Goal: Task Accomplishment & Management: Use online tool/utility

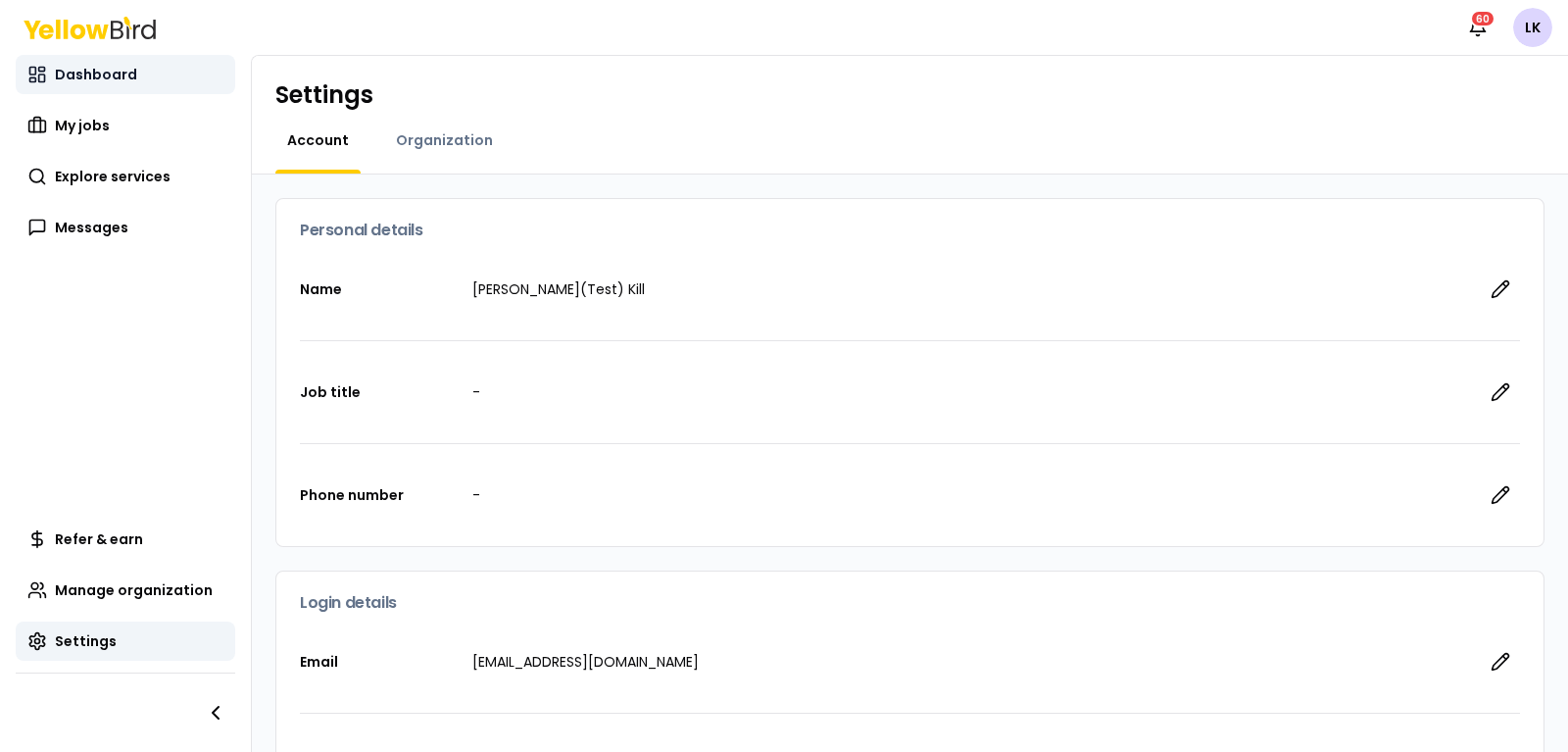
click at [107, 81] on span "Dashboard" at bounding box center [96, 75] width 83 height 20
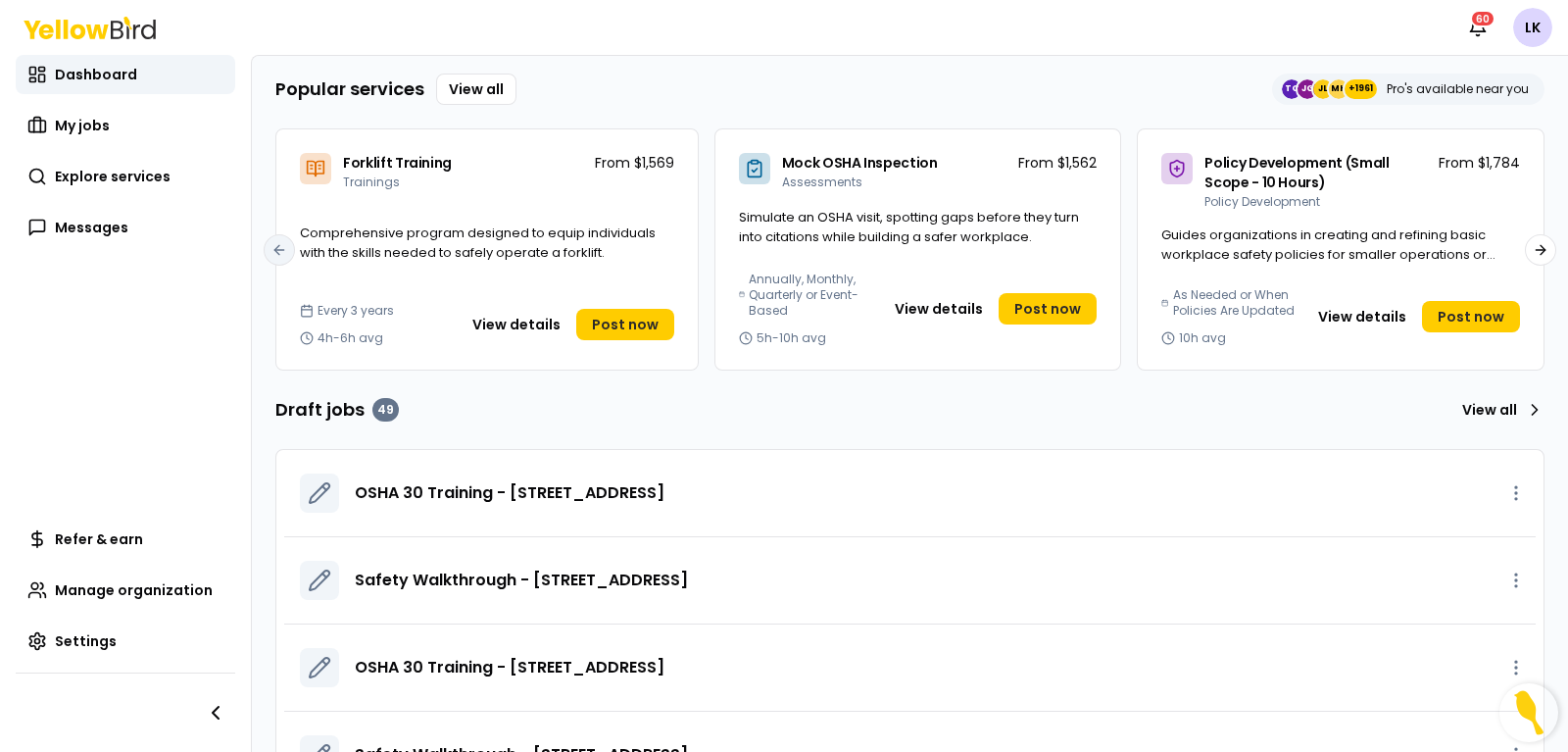
scroll to position [121, 0]
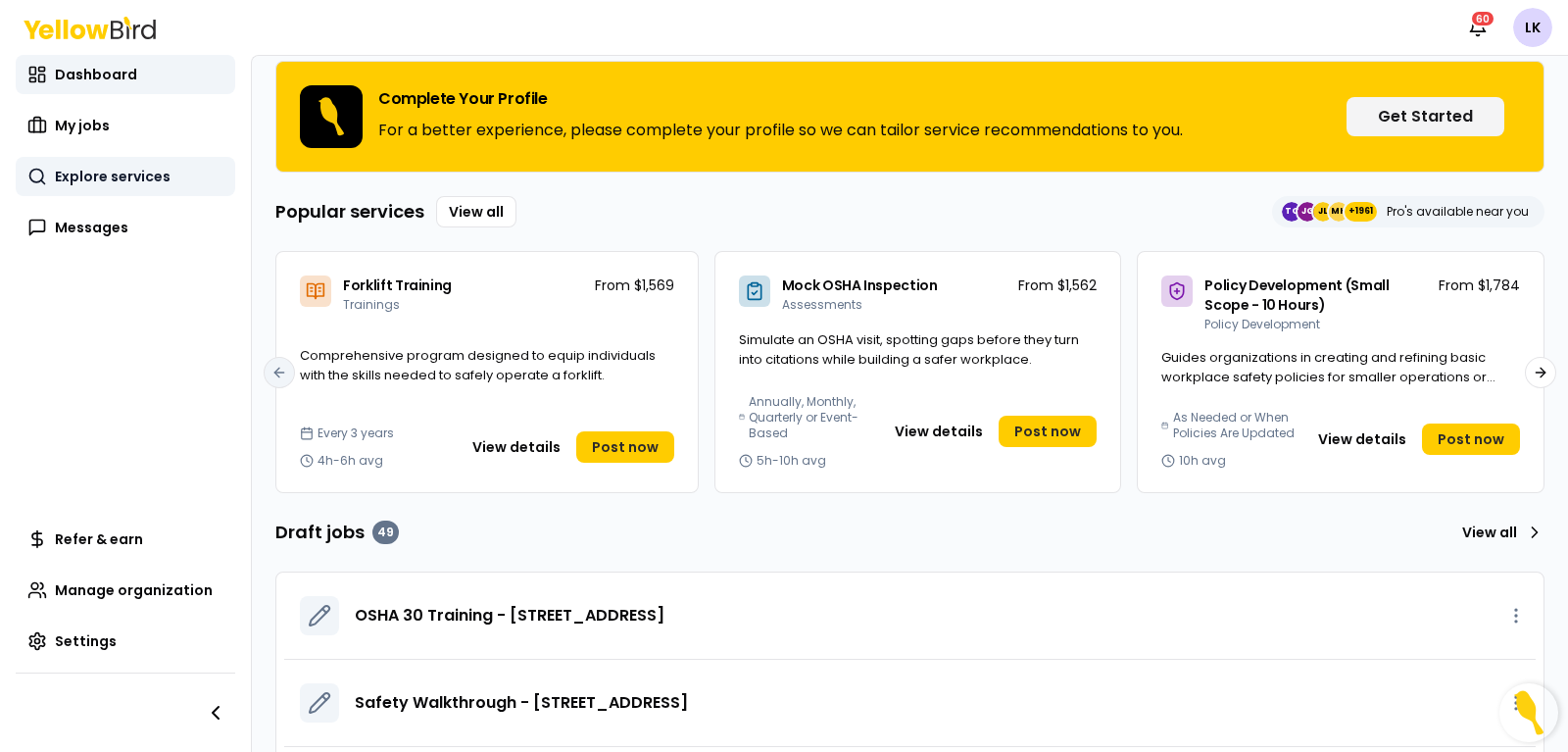
click at [101, 166] on span "Explore services" at bounding box center [112, 176] width 115 height 20
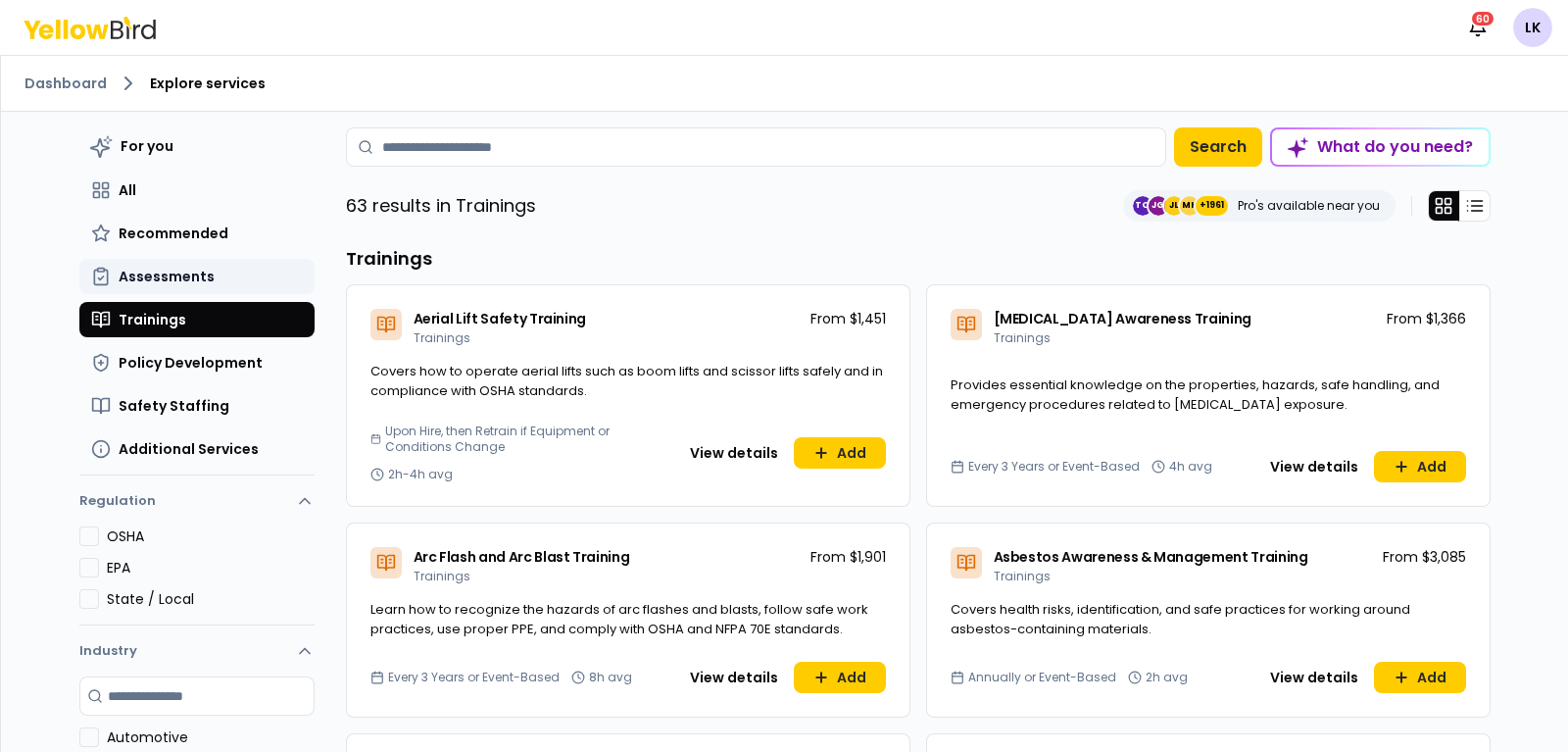
click at [185, 267] on span "Assessments" at bounding box center [166, 277] width 97 height 20
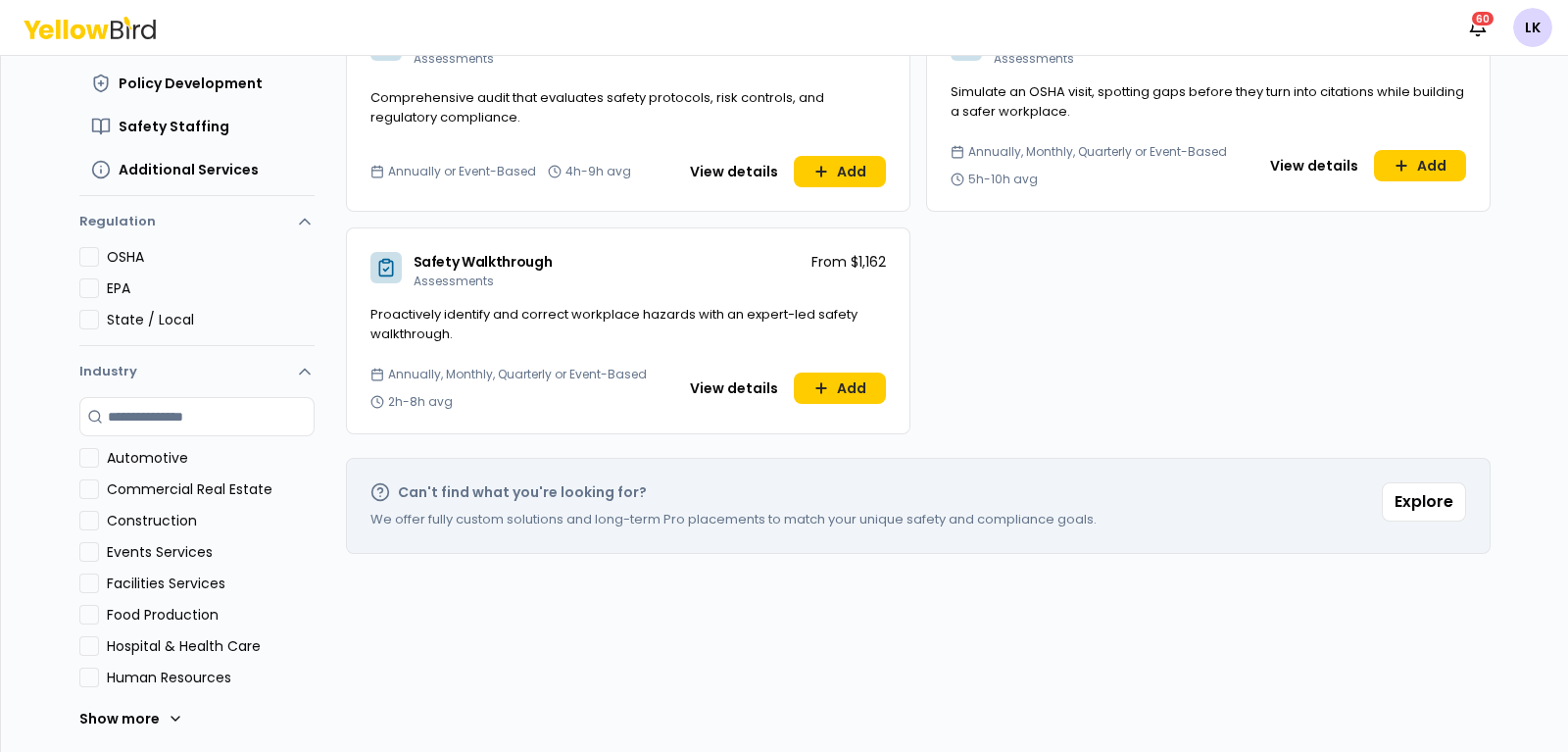
scroll to position [281, 0]
click at [718, 387] on button "View details" at bounding box center [734, 387] width 111 height 32
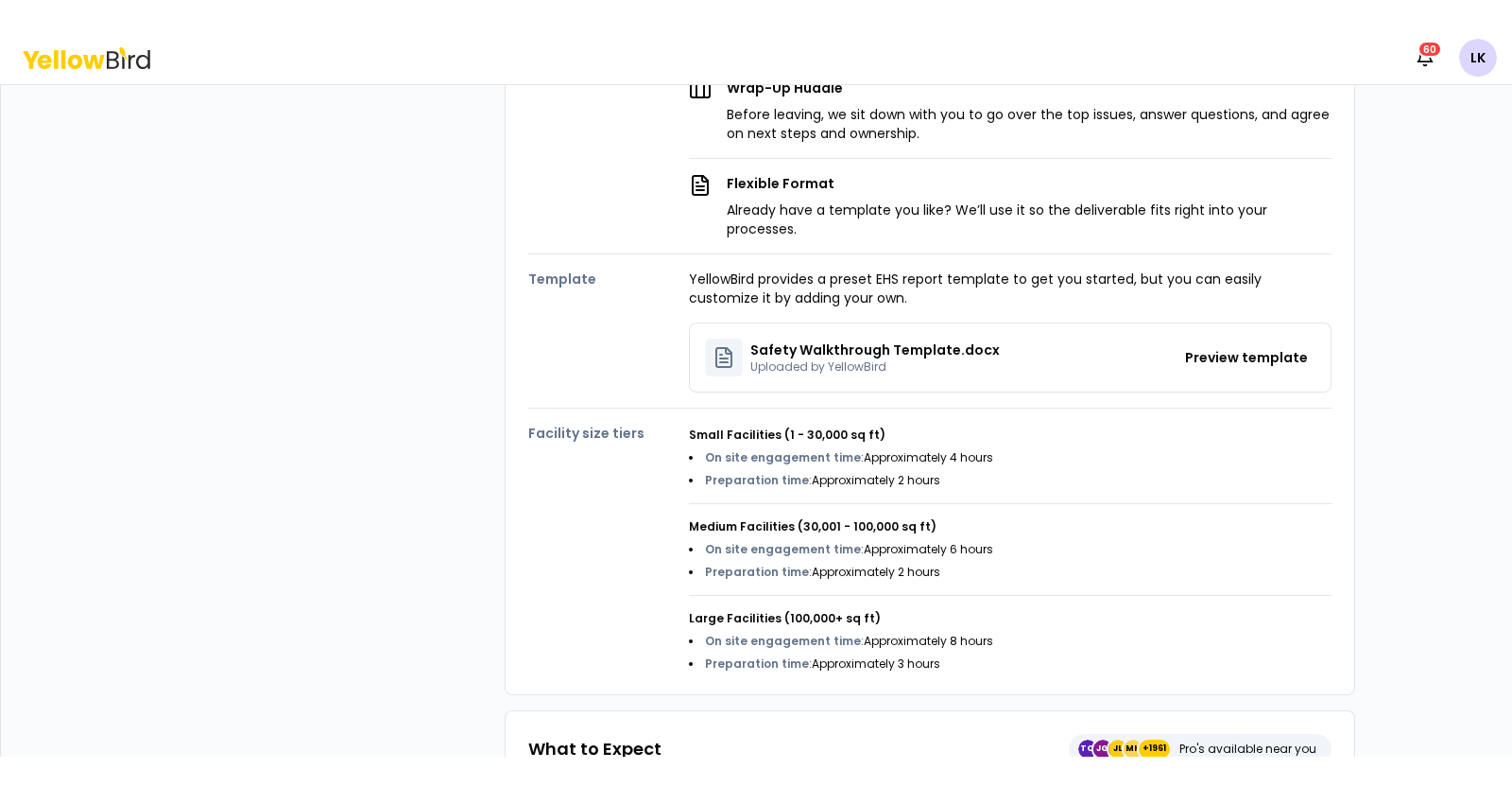
scroll to position [709, 0]
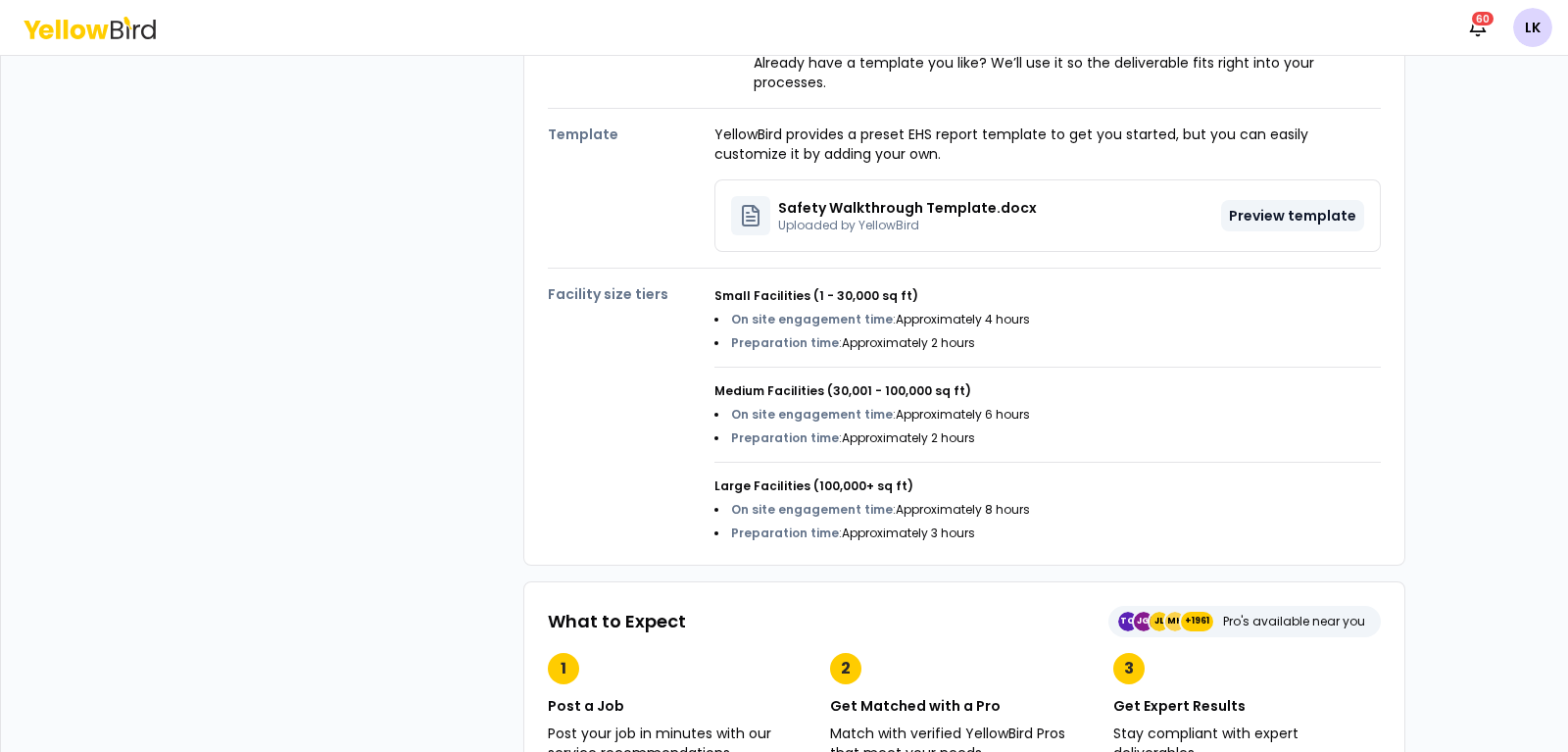
click at [1253, 200] on button "Preview template" at bounding box center [1293, 216] width 143 height 32
click at [1263, 200] on button "Preview template" at bounding box center [1293, 216] width 143 height 32
click at [1260, 200] on button "Preview template" at bounding box center [1293, 216] width 143 height 32
click at [982, 198] on p "Safety Walkthrough Template.docx" at bounding box center [907, 208] width 259 height 20
